Goal: Complete application form: Complete application form

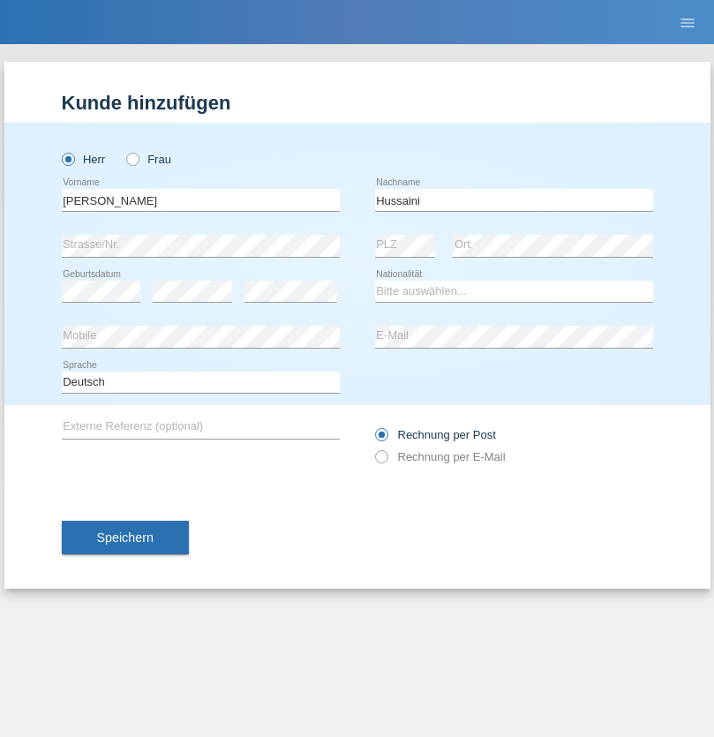
type input "Hussaini"
select select "AF"
select select "C"
select select "01"
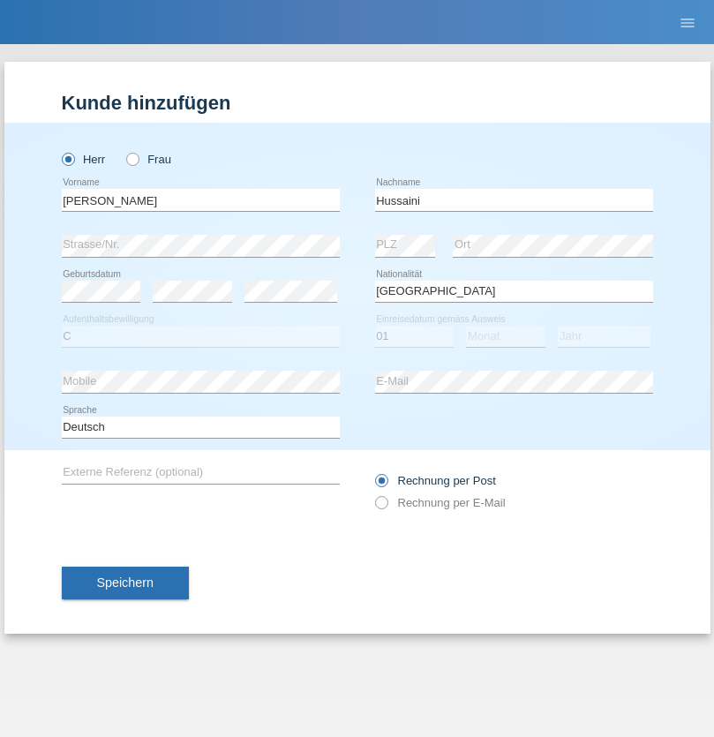
select select "04"
select select "2016"
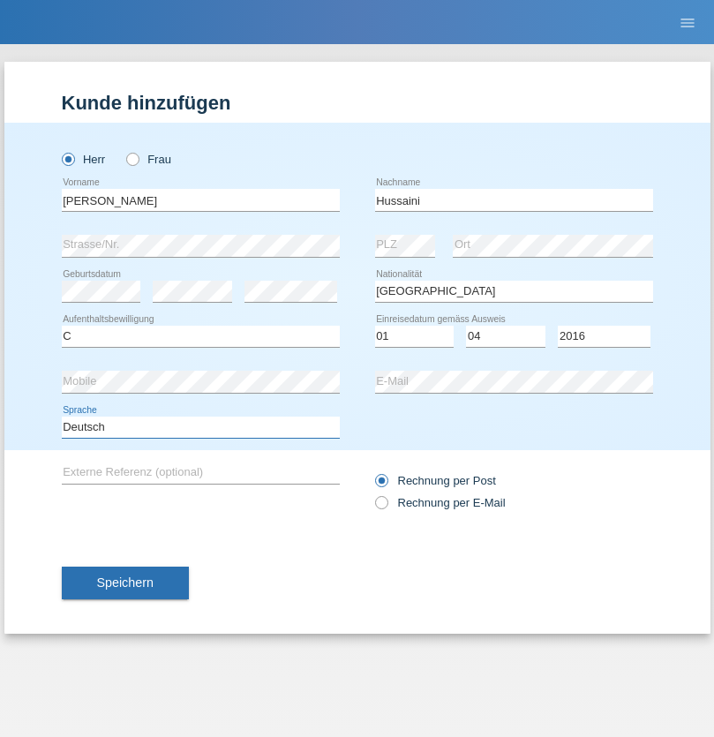
select select "en"
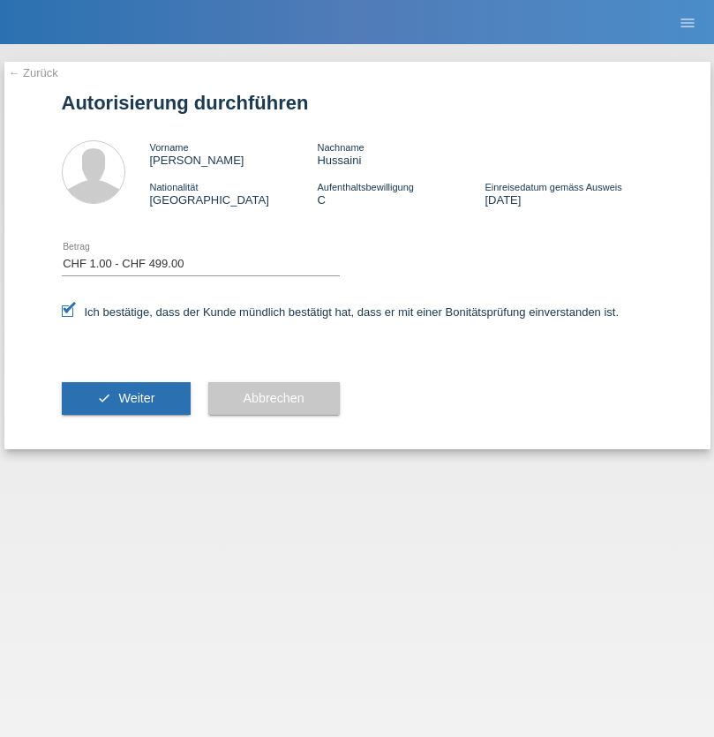
select select "1"
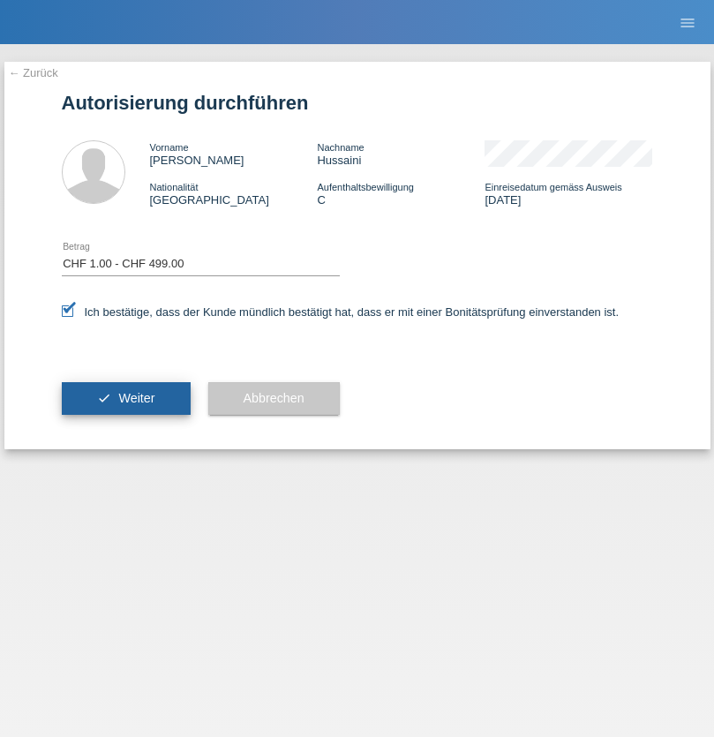
click at [125, 398] on span "Weiter" at bounding box center [136, 398] width 36 height 14
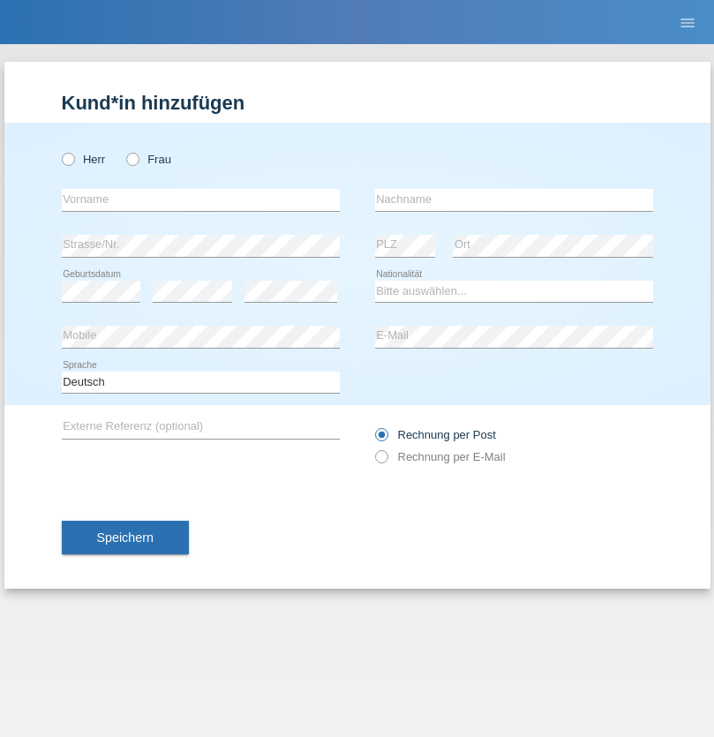
radio input "true"
click at [200, 199] on input "text" at bounding box center [201, 200] width 278 height 22
type input "David"
click at [514, 199] on input "text" at bounding box center [514, 200] width 278 height 22
type input "Senn"
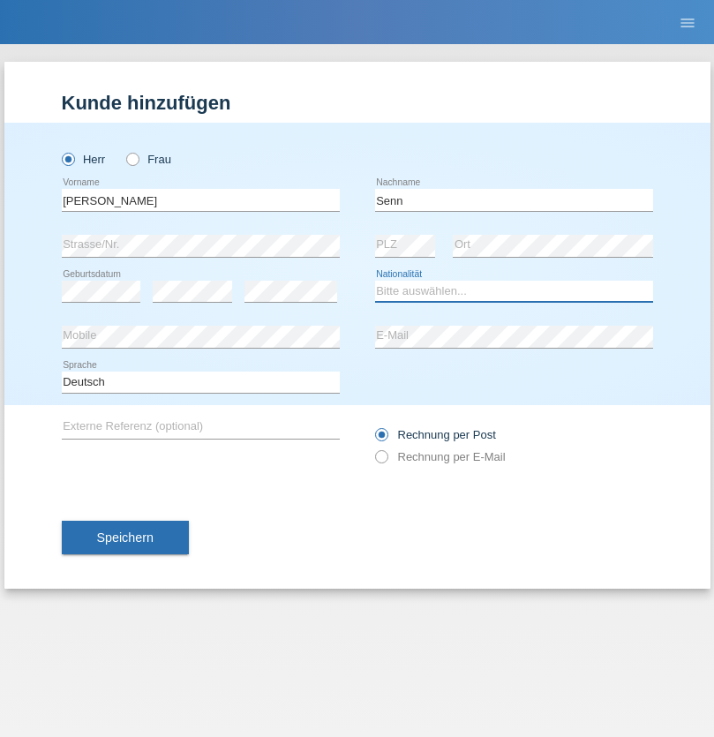
select select "CH"
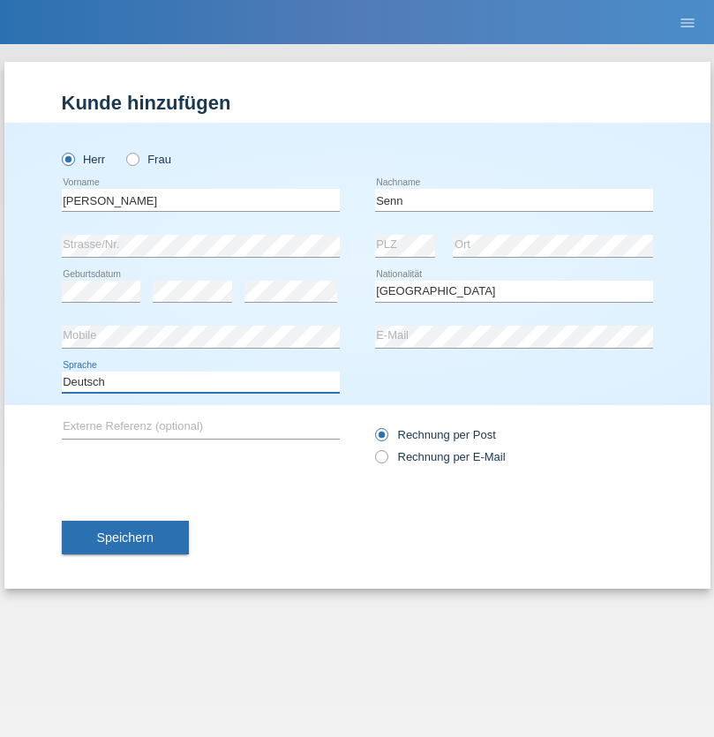
select select "en"
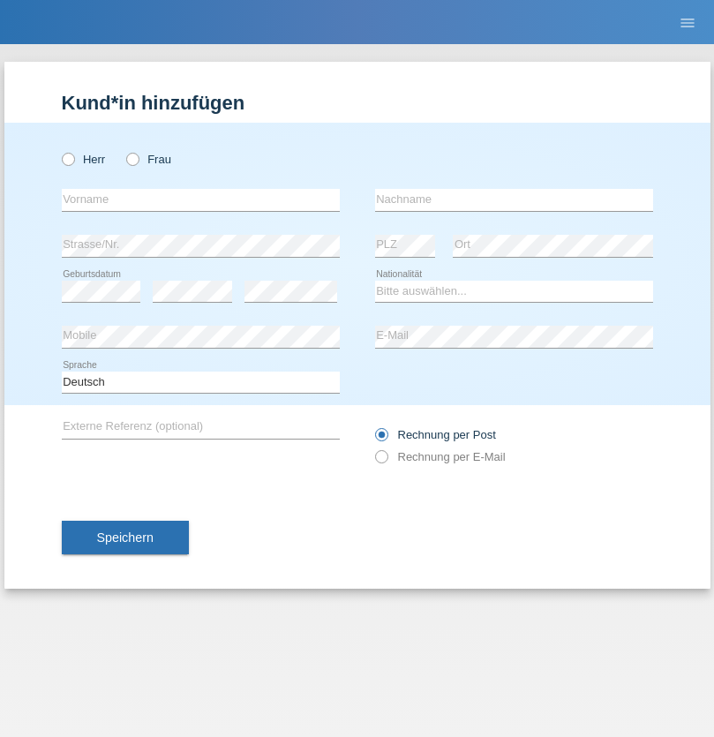
radio input "true"
click at [200, 199] on input "text" at bounding box center [201, 200] width 278 height 22
type input "Moser"
click at [514, 199] on input "text" at bounding box center [514, 200] width 278 height 22
type input "Emely"
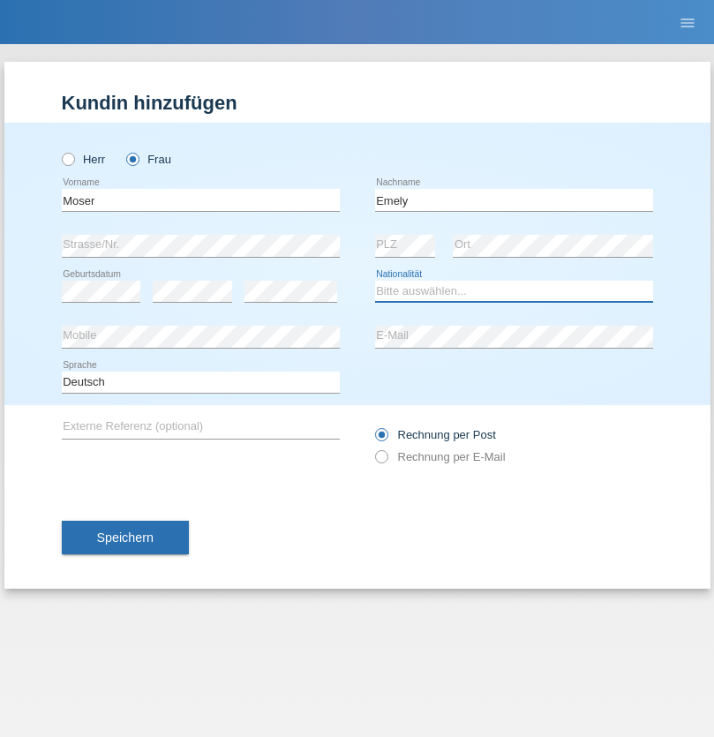
select select "CH"
radio input "true"
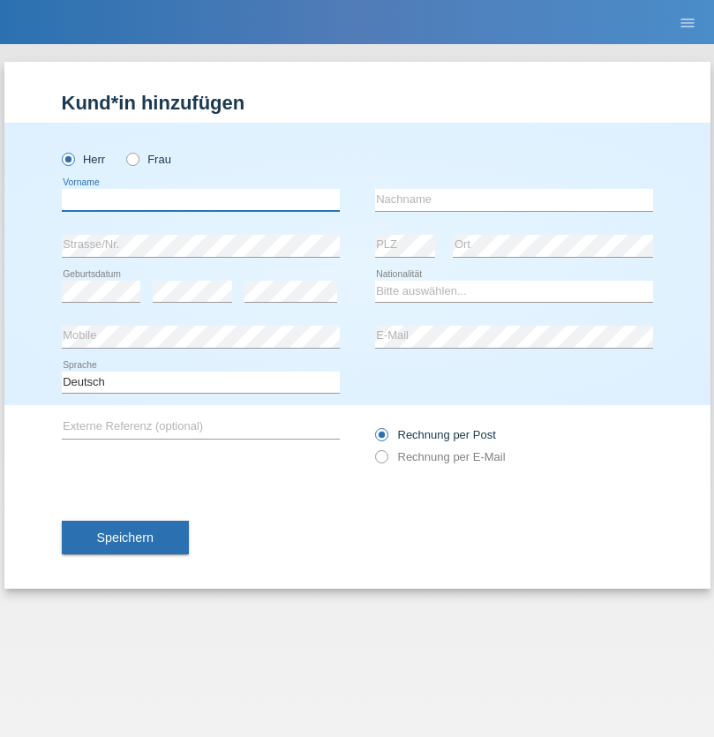
click at [200, 199] on input "text" at bounding box center [201, 200] width 278 height 22
type input "[PERSON_NAME]"
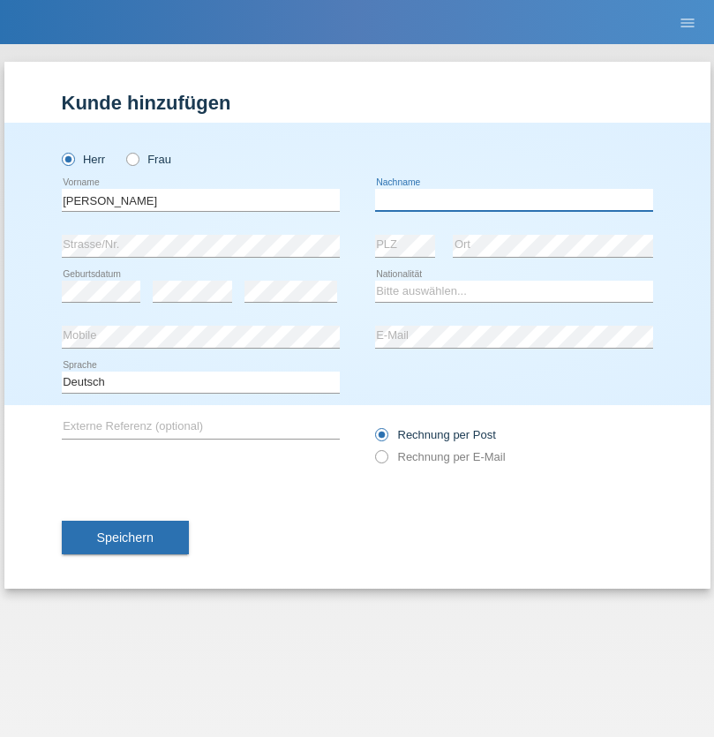
click at [514, 199] on input "text" at bounding box center [514, 200] width 278 height 22
type input "Nemani"
select select "AF"
select select "C"
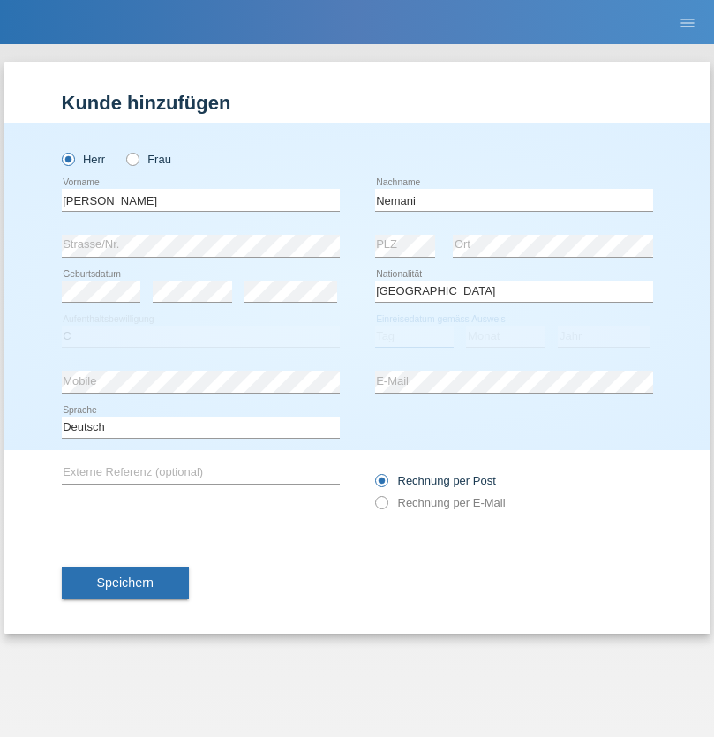
select select "02"
select select "01"
select select "2021"
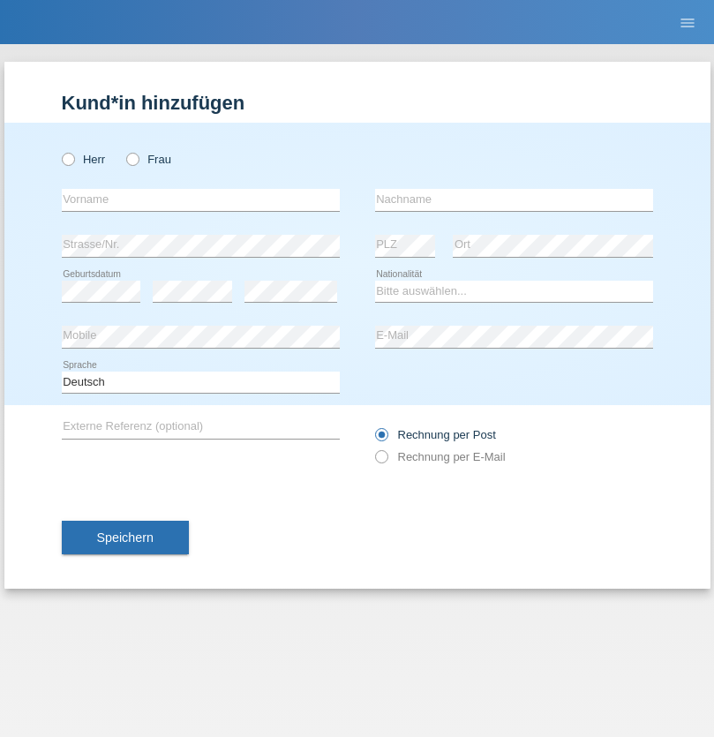
radio input "true"
click at [200, 199] on input "text" at bounding box center [201, 200] width 278 height 22
type input "Besart"
click at [514, 199] on input "text" at bounding box center [514, 200] width 278 height 22
type input "Emiri"
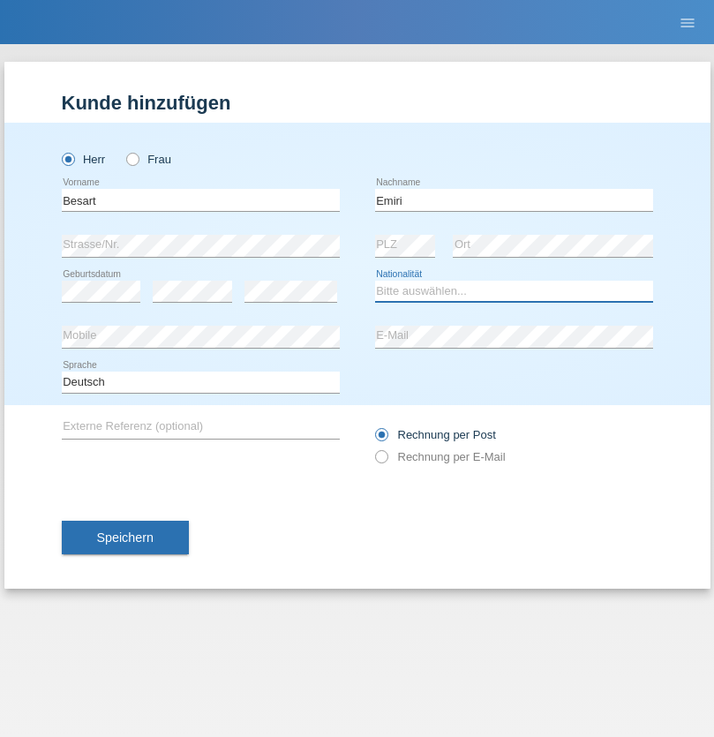
select select "XK"
select select "C"
select select "04"
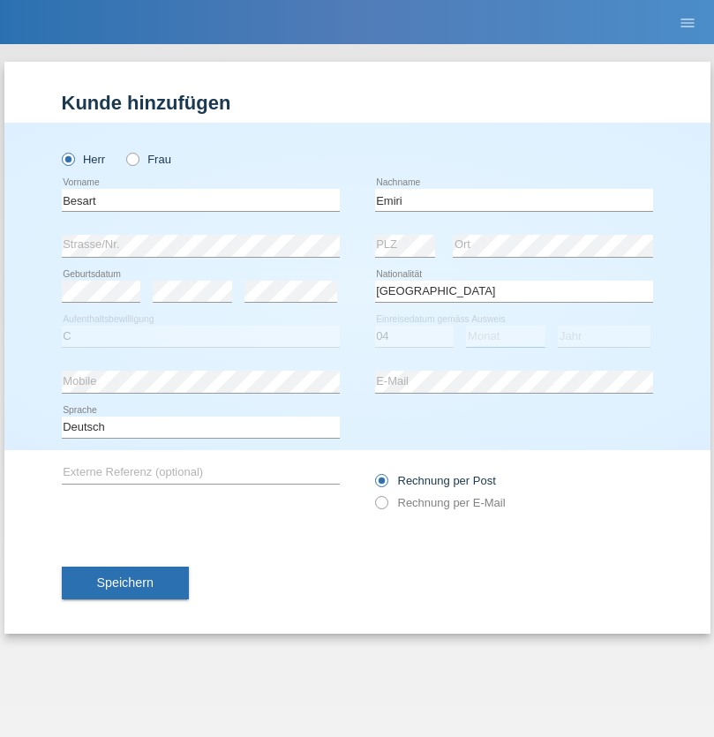
select select "04"
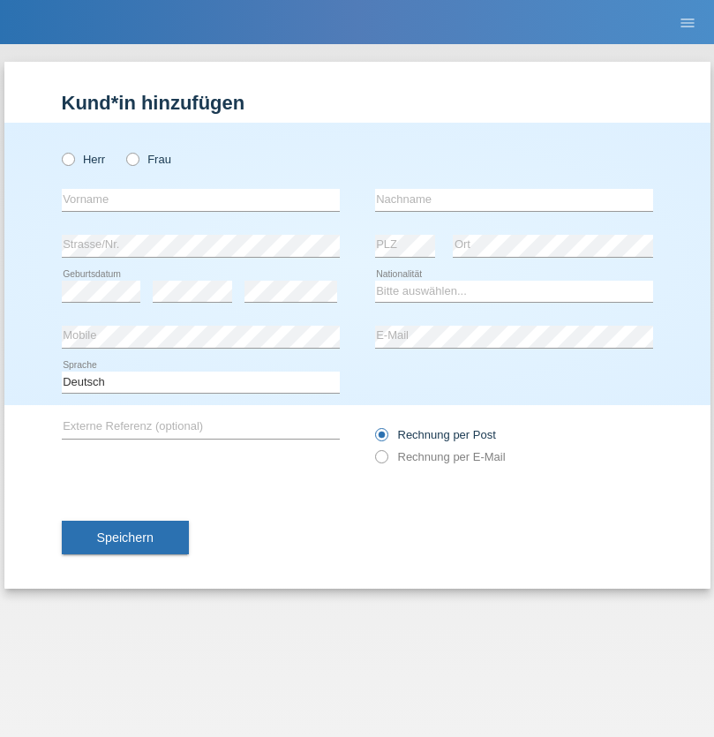
radio input "true"
click at [200, 199] on input "text" at bounding box center [201, 200] width 278 height 22
type input "[PERSON_NAME]"
click at [514, 199] on input "text" at bounding box center [514, 200] width 278 height 22
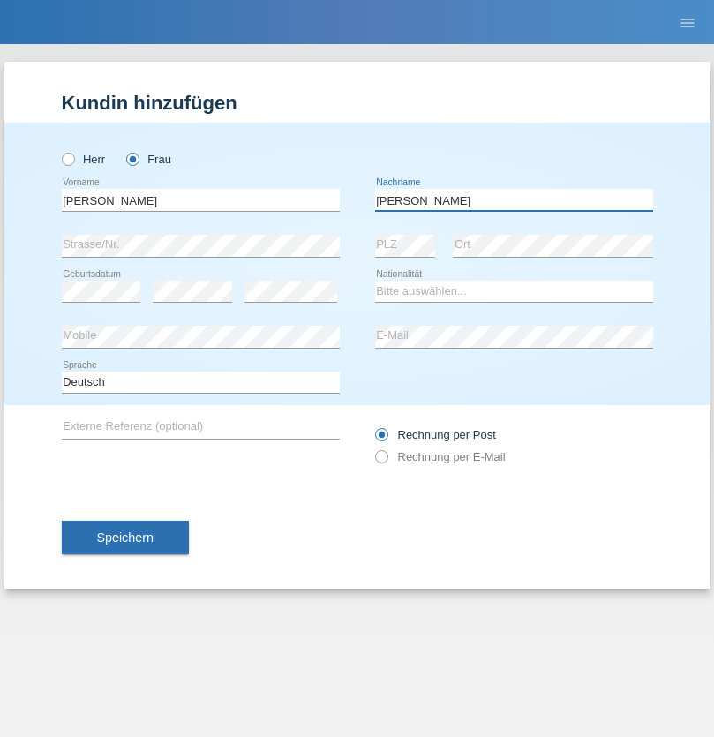
type input "[PERSON_NAME]"
select select "CH"
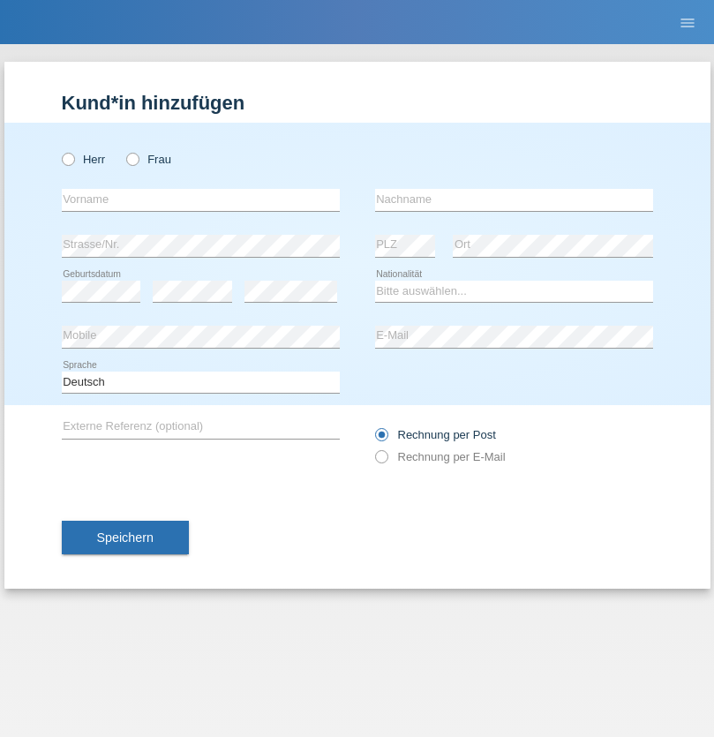
radio input "true"
select select "DE"
select select "C"
select select "07"
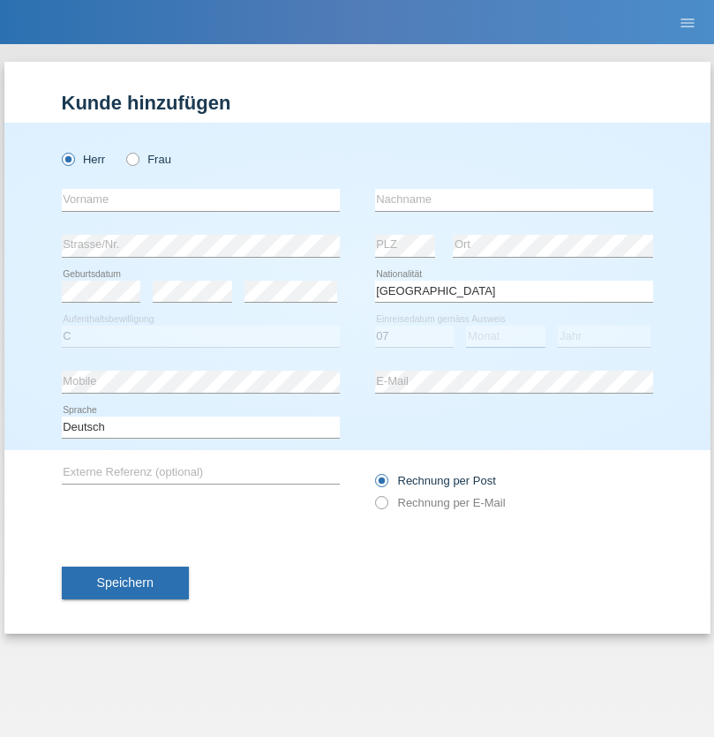
select select "11"
select select "1972"
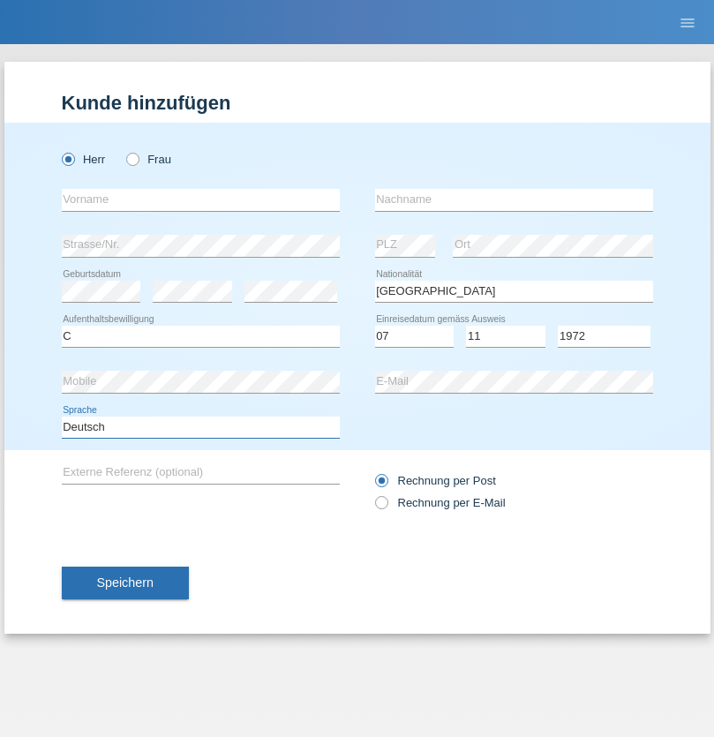
select select "en"
